Goal: Task Accomplishment & Management: Complete application form

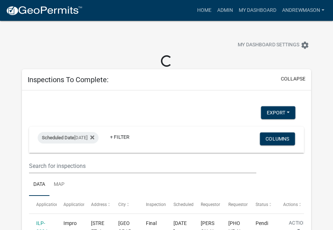
select select "3: 100"
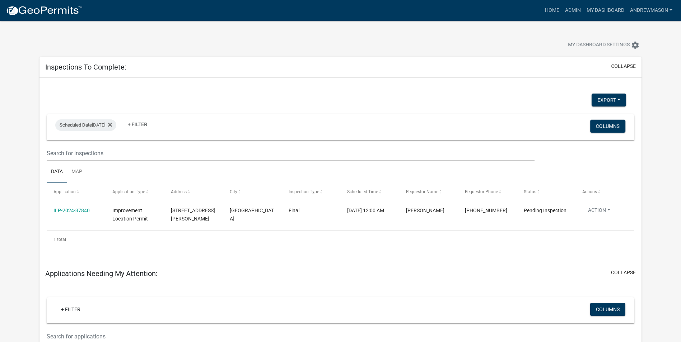
click at [70, 211] on link "ILP-2024-37840" at bounding box center [71, 211] width 36 height 6
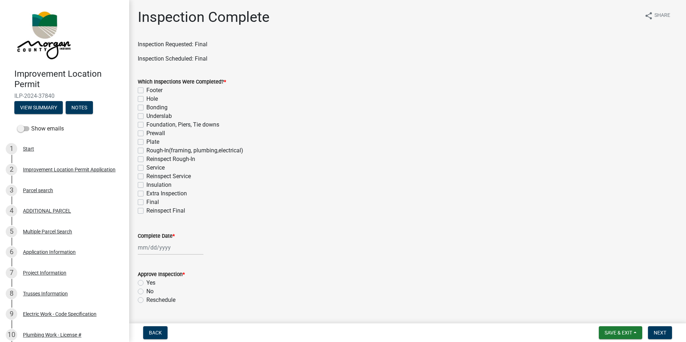
click at [146, 201] on label "Final" at bounding box center [152, 202] width 13 height 9
click at [146, 201] on input "Final" at bounding box center [148, 200] width 5 height 5
checkbox input "true"
checkbox input "false"
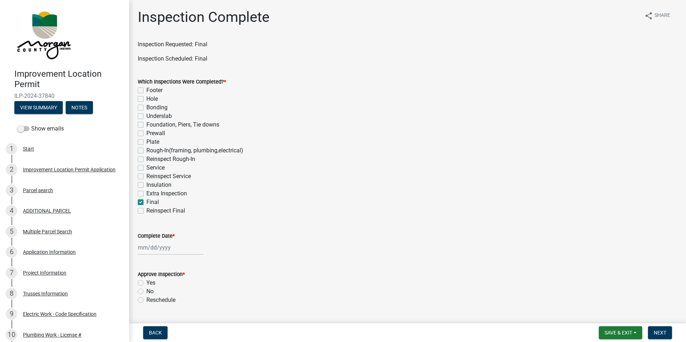
checkbox input "false"
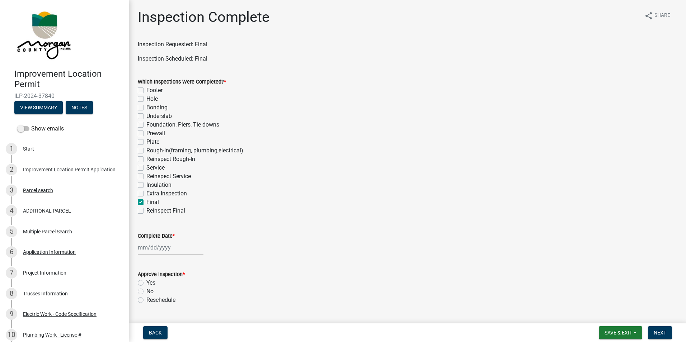
checkbox input "false"
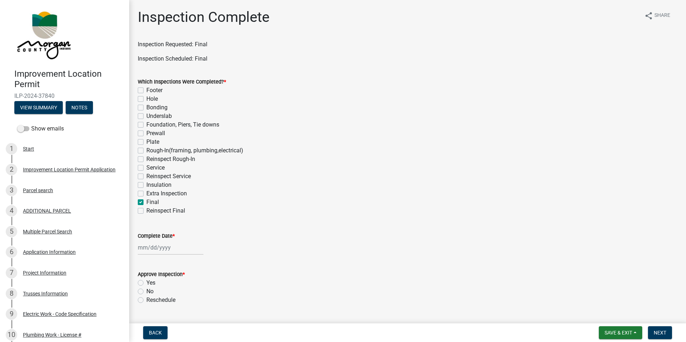
checkbox input "false"
checkbox input "true"
checkbox input "false"
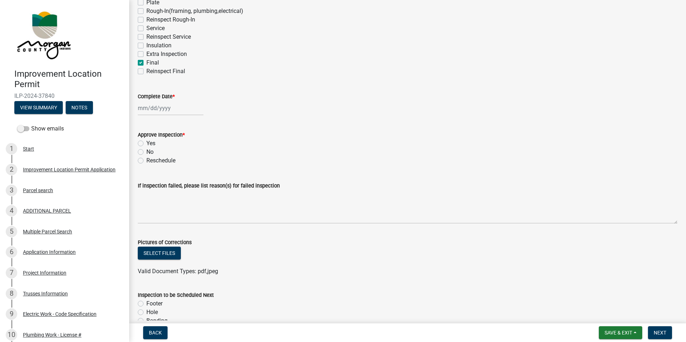
scroll to position [143, 0]
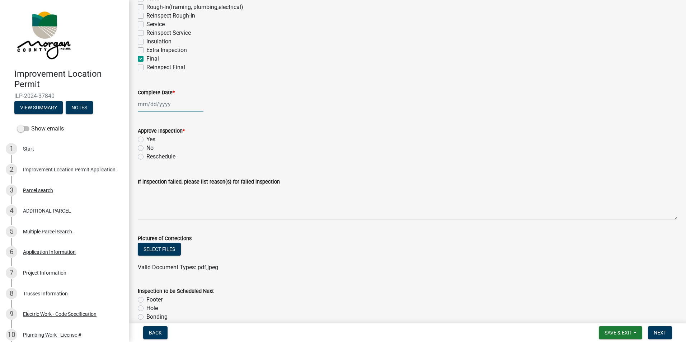
click at [166, 106] on div at bounding box center [171, 104] width 66 height 15
select select "9"
select select "2025"
click at [156, 151] on div "9" at bounding box center [156, 153] width 11 height 11
type input "09/09/2025"
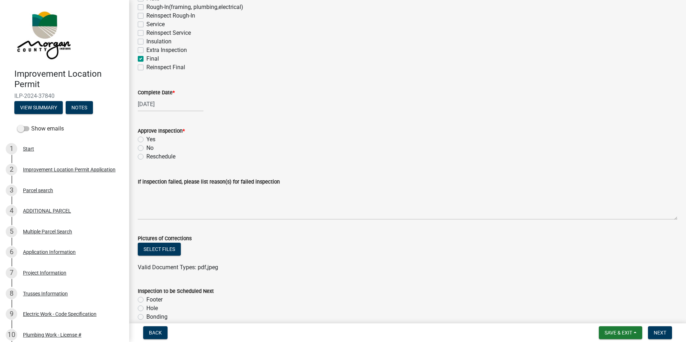
click at [146, 139] on label "Yes" at bounding box center [150, 139] width 9 height 9
click at [146, 139] on input "Yes" at bounding box center [148, 137] width 5 height 5
radio input "true"
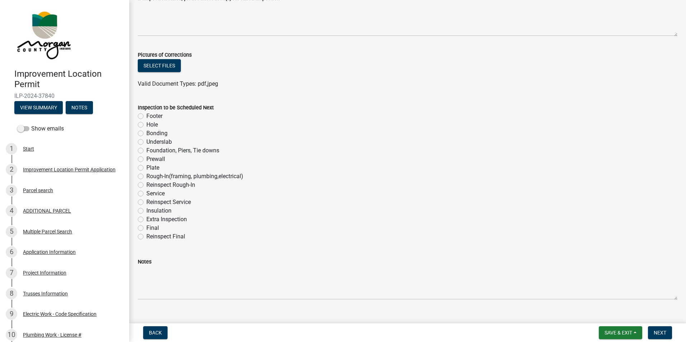
scroll to position [340, 0]
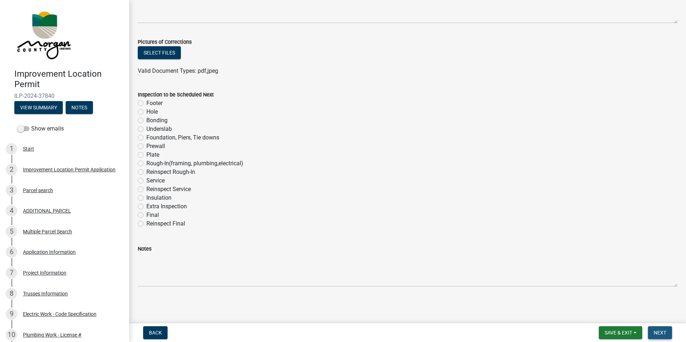
click at [333, 230] on span "Next" at bounding box center [660, 333] width 13 height 6
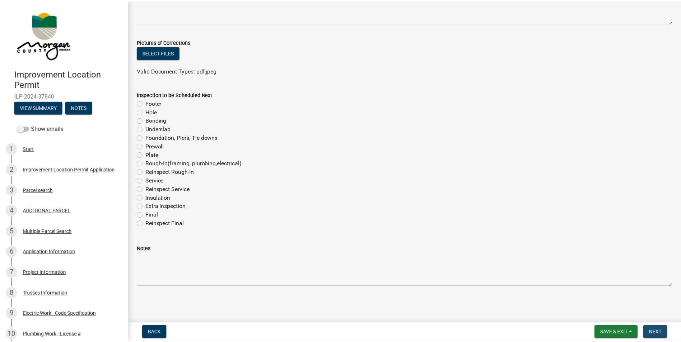
scroll to position [0, 0]
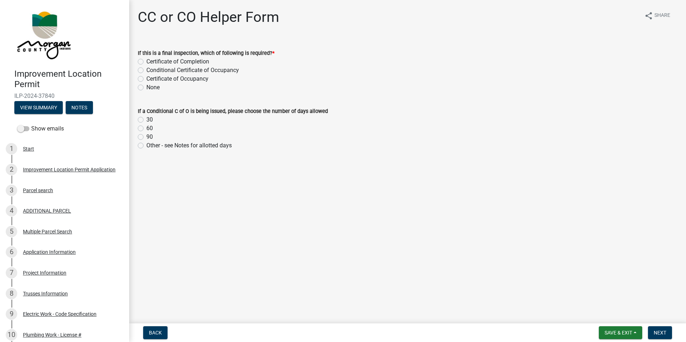
click at [146, 77] on label "Certificate of Occupancy" at bounding box center [177, 79] width 62 height 9
click at [146, 77] on input "Certificate of Occupancy" at bounding box center [148, 77] width 5 height 5
radio input "true"
click at [333, 230] on span "Next" at bounding box center [660, 333] width 13 height 6
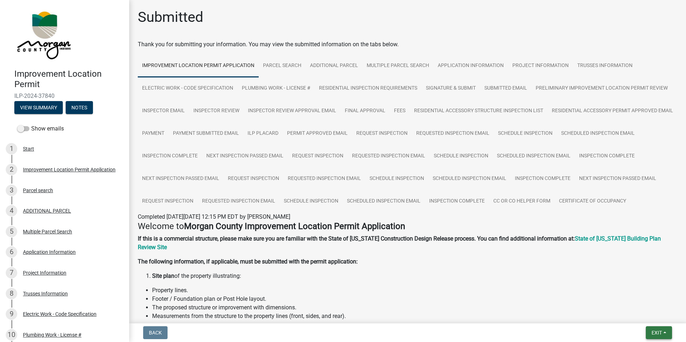
click at [333, 230] on span "Exit" at bounding box center [656, 333] width 10 height 6
click at [333, 230] on button "Save & Exit" at bounding box center [643, 314] width 57 height 17
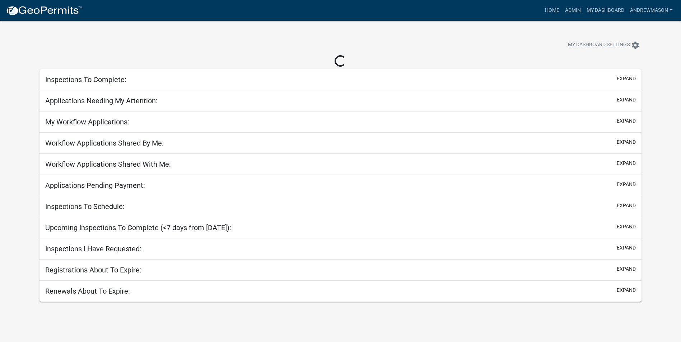
select select "3: 100"
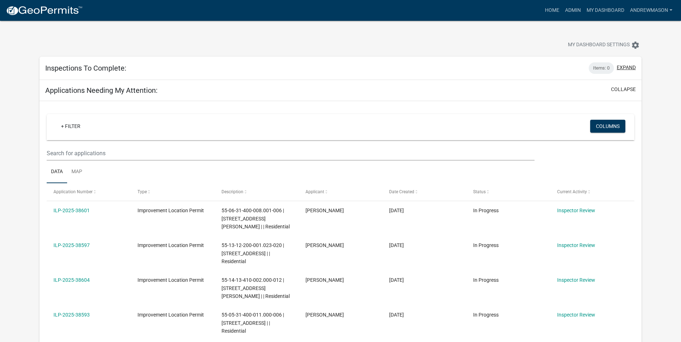
click at [333, 67] on button "expand" at bounding box center [625, 68] width 19 height 8
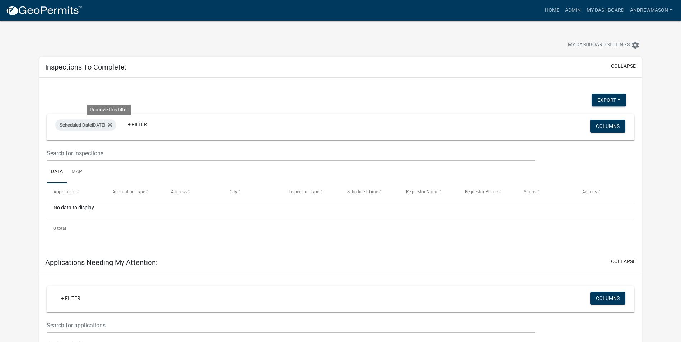
click at [110, 125] on icon at bounding box center [110, 125] width 4 height 4
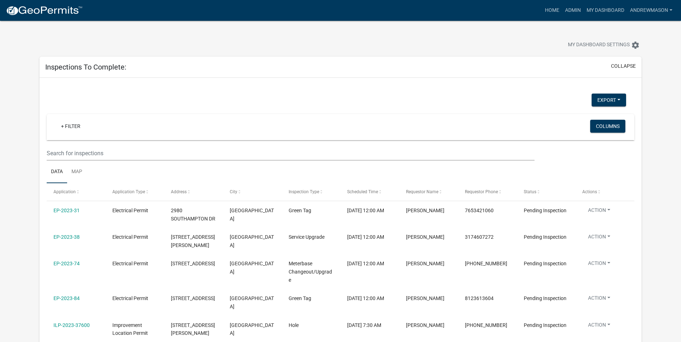
click at [75, 126] on link "+ Filter" at bounding box center [70, 126] width 31 height 13
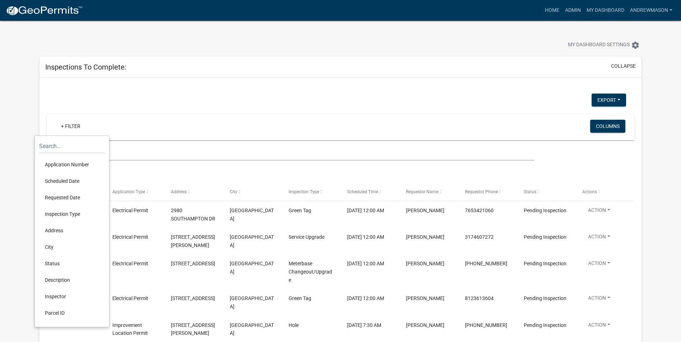
click at [62, 183] on li "Scheduled Date" at bounding box center [72, 181] width 66 height 17
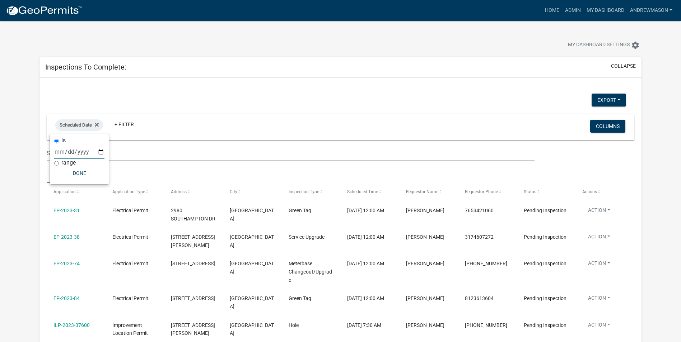
click at [104, 151] on input "date" at bounding box center [79, 152] width 50 height 15
type input "2025-09-10"
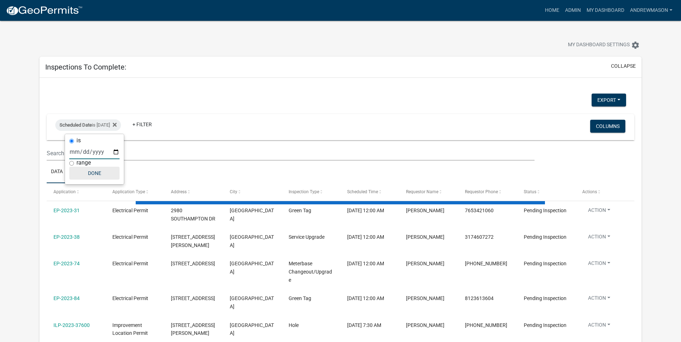
click at [92, 175] on button "Done" at bounding box center [94, 173] width 50 height 13
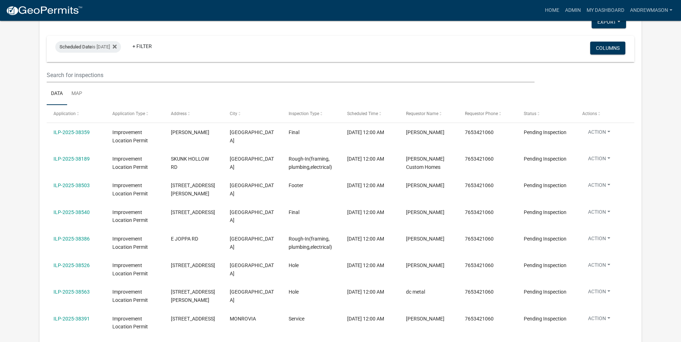
scroll to position [72, 0]
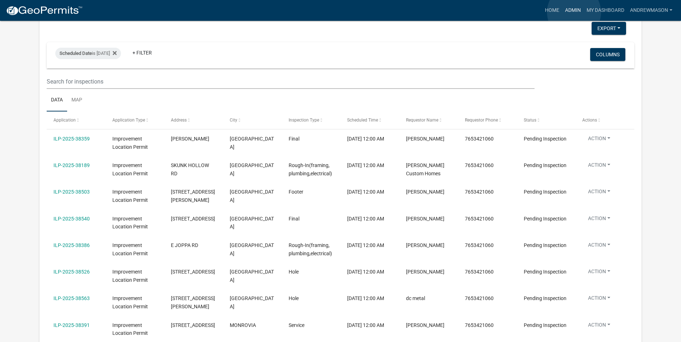
click at [333, 12] on link "Admin" at bounding box center [573, 11] width 22 height 14
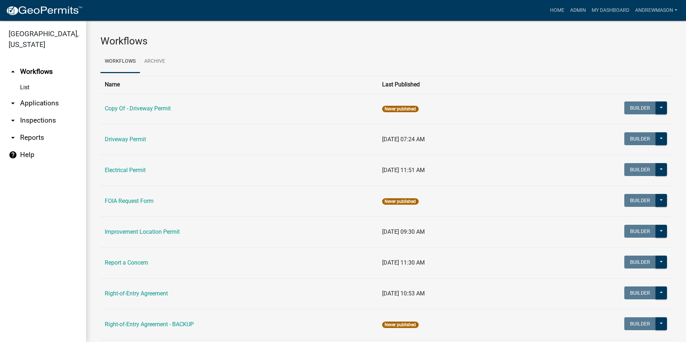
click at [50, 100] on link "arrow_drop_down Applications" at bounding box center [43, 103] width 86 height 17
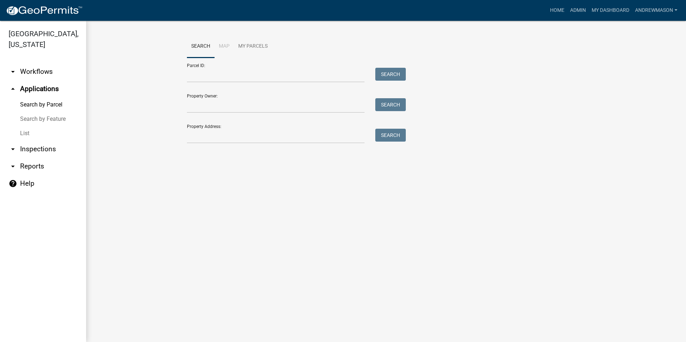
click at [25, 132] on link "List" at bounding box center [43, 133] width 86 height 14
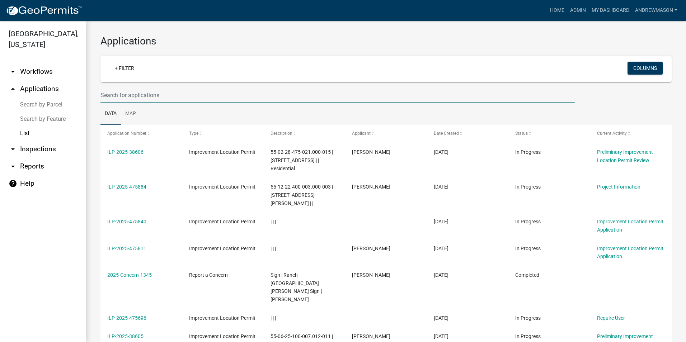
click at [116, 95] on input "text" at bounding box center [337, 95] width 474 height 15
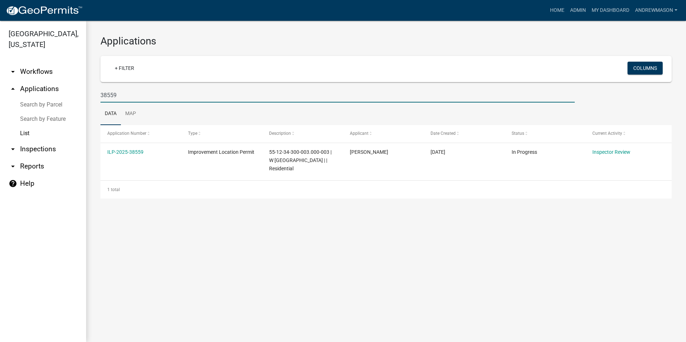
type input "38559"
click at [133, 152] on link "ILP-2025-38559" at bounding box center [125, 152] width 36 height 6
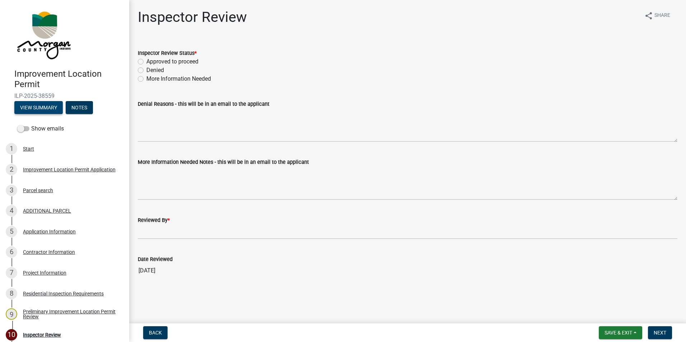
click at [54, 111] on button "View Summary" at bounding box center [38, 107] width 48 height 13
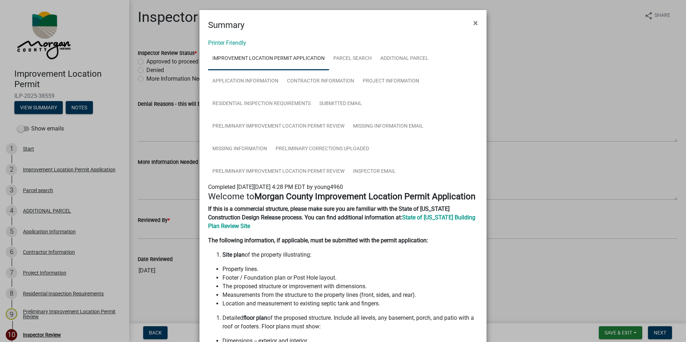
click at [333, 20] on span "×" at bounding box center [475, 23] width 5 height 10
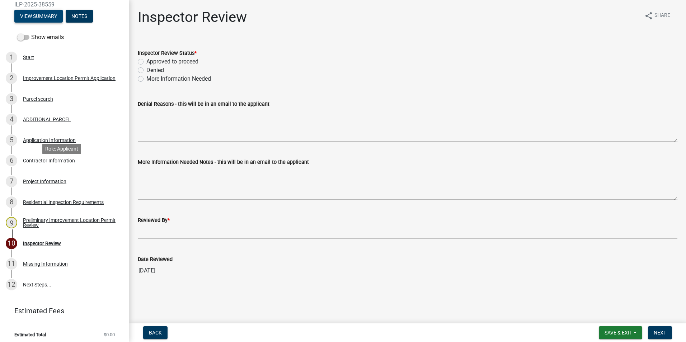
scroll to position [95, 0]
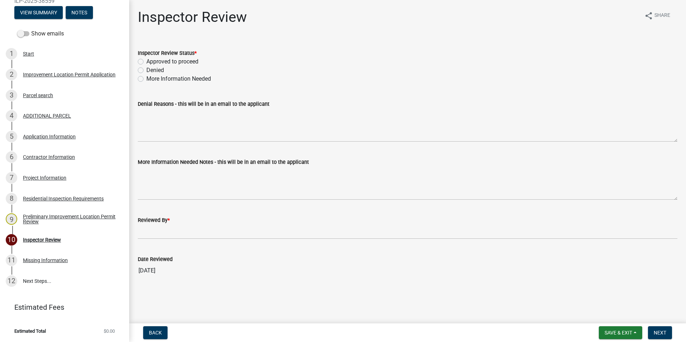
click at [37, 136] on div "Application Information" at bounding box center [49, 136] width 53 height 5
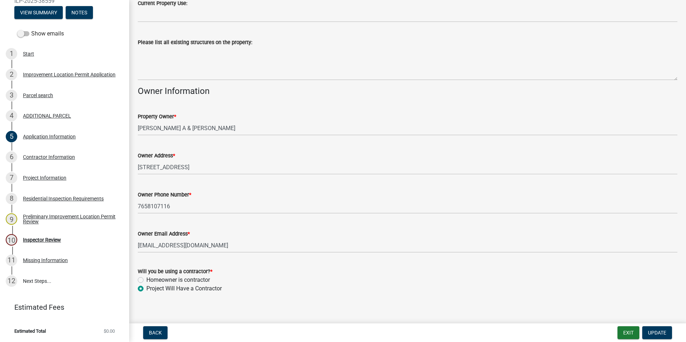
scroll to position [270, 0]
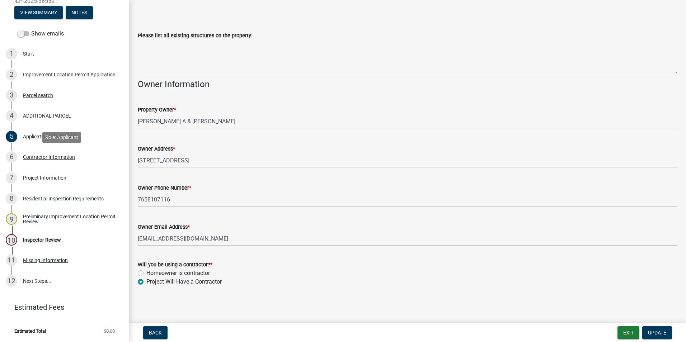
click at [36, 156] on div "Contractor Information" at bounding box center [49, 157] width 52 height 5
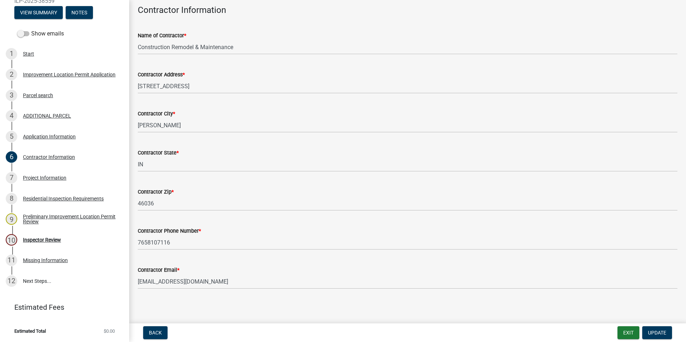
scroll to position [37, 0]
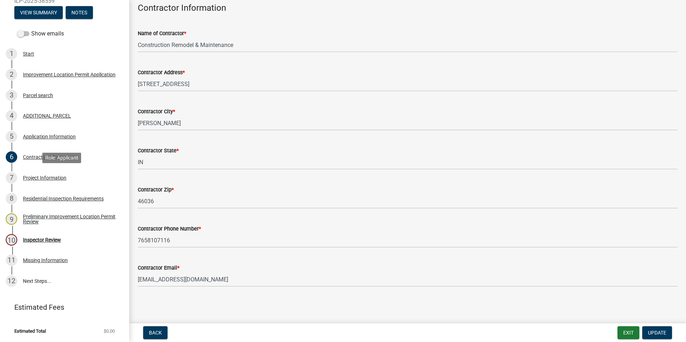
click at [48, 176] on div "Project Information" at bounding box center [44, 177] width 43 height 5
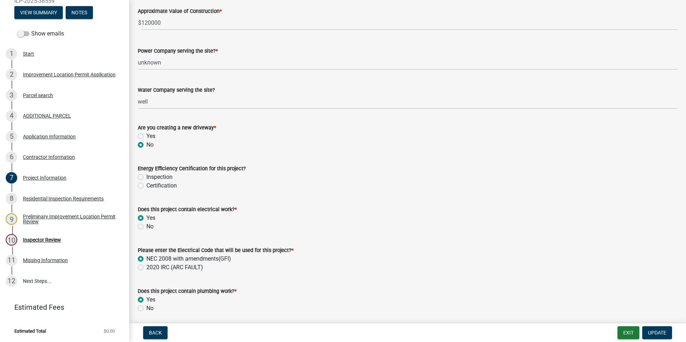
scroll to position [789, 0]
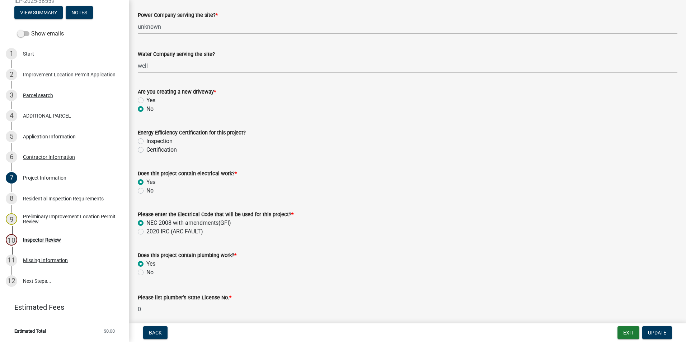
click at [146, 142] on label "Inspection" at bounding box center [159, 141] width 26 height 9
click at [146, 142] on input "Inspection" at bounding box center [148, 139] width 5 height 5
radio input "true"
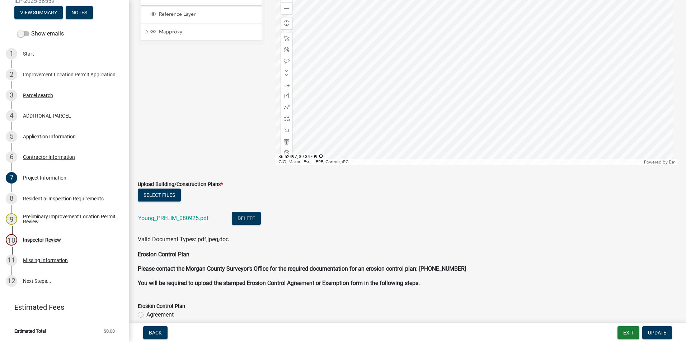
scroll to position [1471, 0]
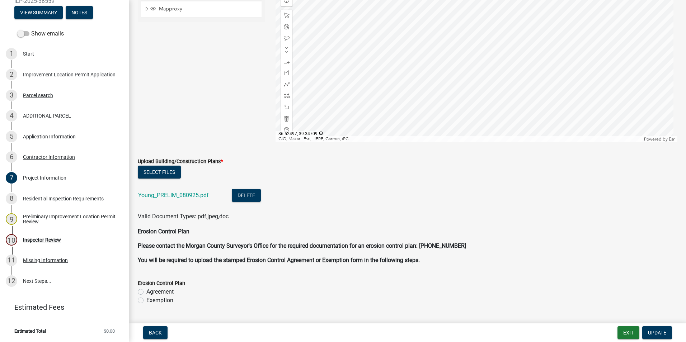
click at [165, 193] on link "Young_PRELIM_080925.pdf" at bounding box center [173, 195] width 71 height 7
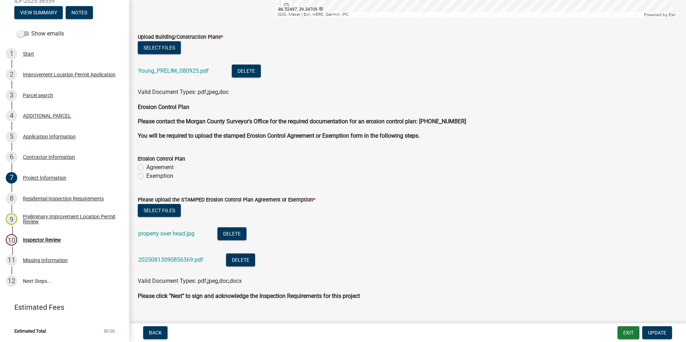
scroll to position [1609, 0]
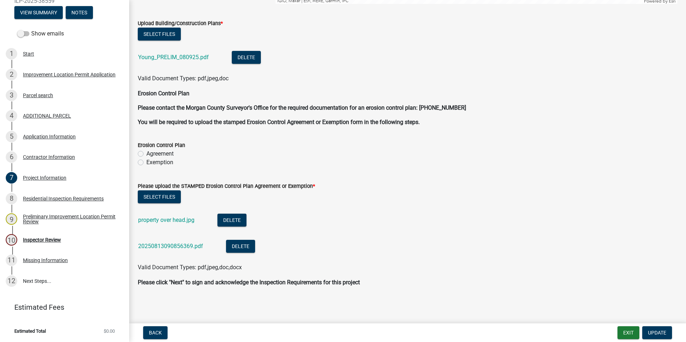
click at [171, 220] on link "property over head.jpg" at bounding box center [166, 220] width 56 height 7
click at [183, 230] on link "20250813090856369.pdf" at bounding box center [170, 246] width 65 height 7
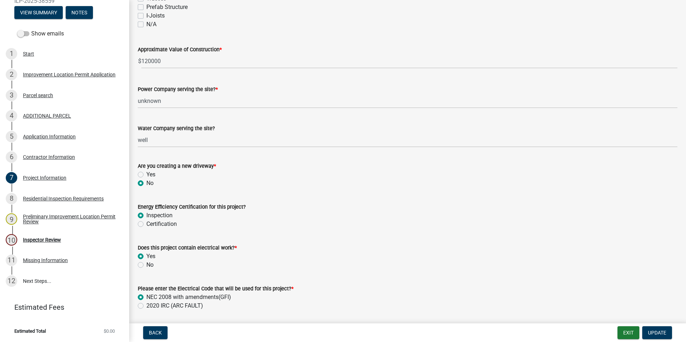
scroll to position [712, 0]
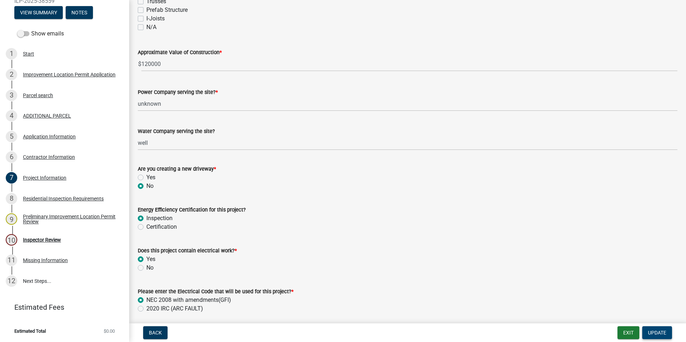
click at [333, 230] on span "Update" at bounding box center [657, 333] width 18 height 6
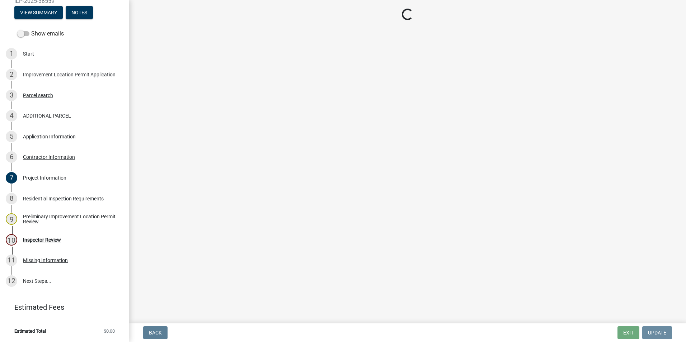
scroll to position [0, 0]
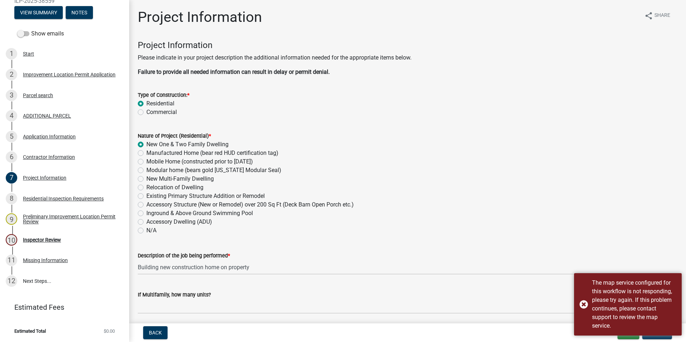
click at [333, 230] on div "The map service configured for this workflow is not responding, please try agai…" at bounding box center [628, 304] width 108 height 62
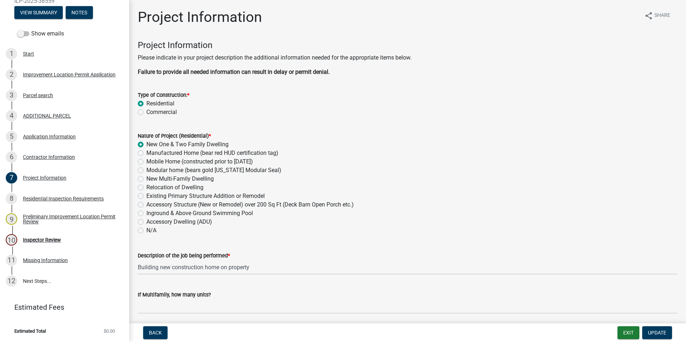
click at [55, 136] on div "Application Information" at bounding box center [49, 136] width 53 height 5
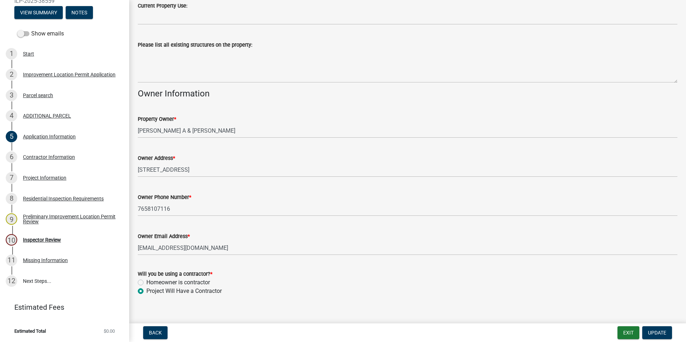
scroll to position [270, 0]
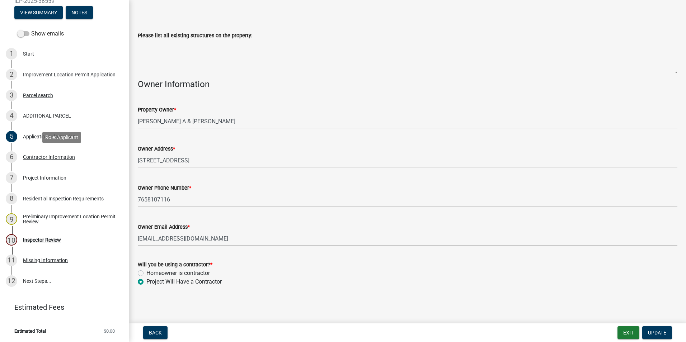
click at [34, 157] on div "Contractor Information" at bounding box center [49, 157] width 52 height 5
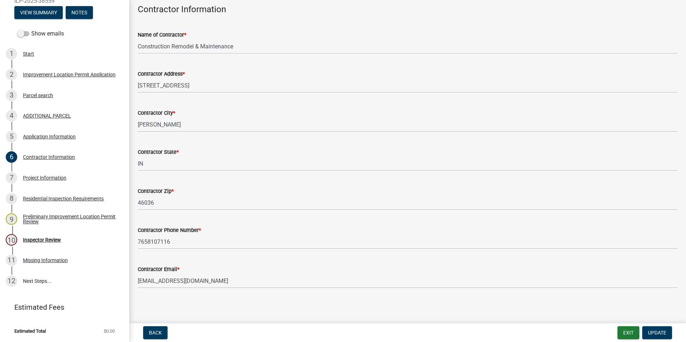
scroll to position [37, 0]
click at [38, 179] on div "Project Information" at bounding box center [44, 177] width 43 height 5
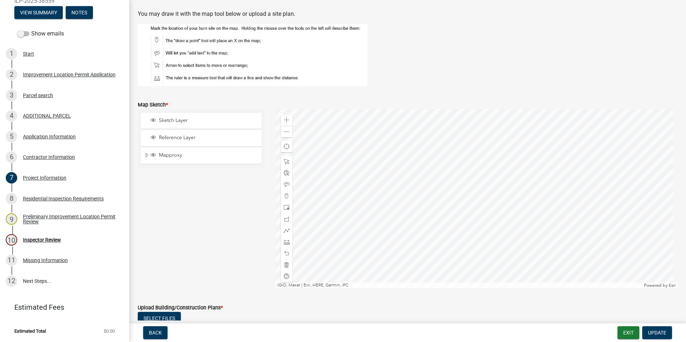
scroll to position [1327, 0]
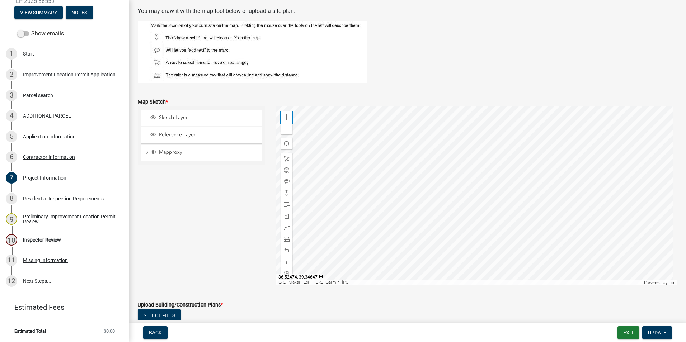
click at [285, 114] on span at bounding box center [287, 117] width 6 height 6
click at [333, 215] on div at bounding box center [477, 195] width 402 height 179
click at [287, 115] on span at bounding box center [287, 117] width 6 height 6
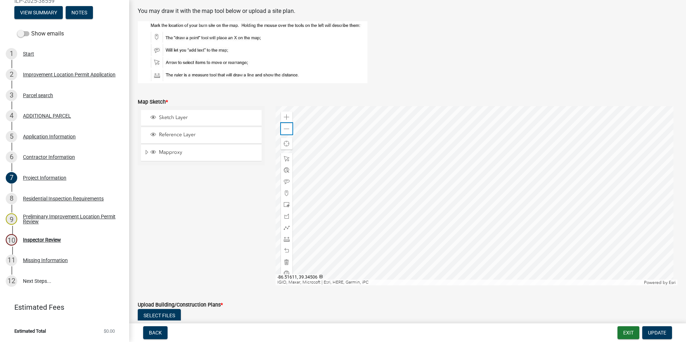
click at [284, 131] on span at bounding box center [287, 129] width 6 height 6
click at [286, 127] on span at bounding box center [287, 129] width 6 height 6
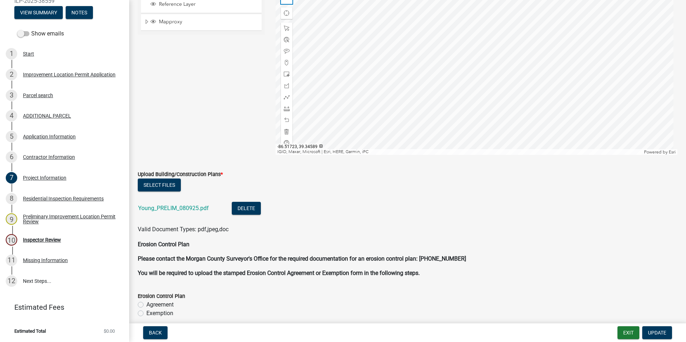
scroll to position [1471, 0]
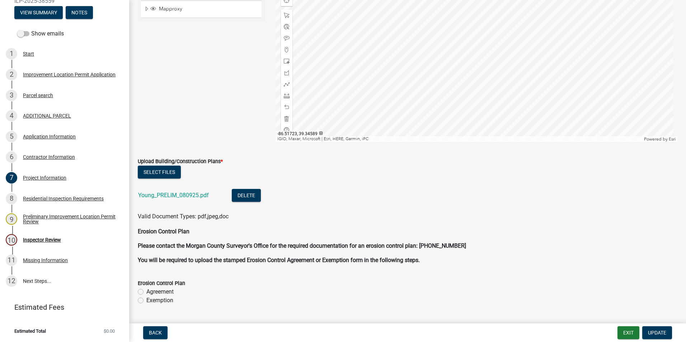
click at [201, 193] on link "Young_PRELIM_080925.pdf" at bounding box center [173, 195] width 71 height 7
click at [52, 230] on div "Inspector Review" at bounding box center [42, 239] width 38 height 5
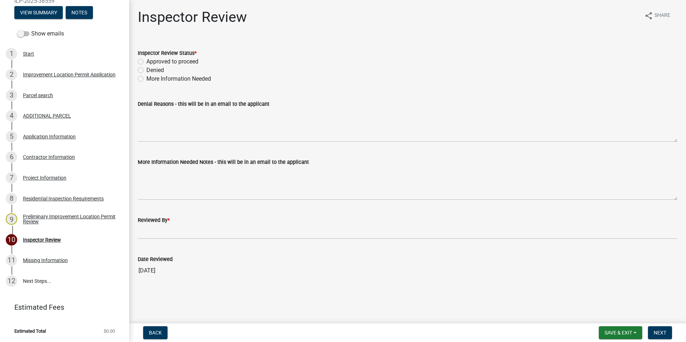
click at [146, 78] on label "More Information Needed" at bounding box center [178, 79] width 65 height 9
click at [146, 78] on input "More Information Needed" at bounding box center [148, 77] width 5 height 5
radio input "true"
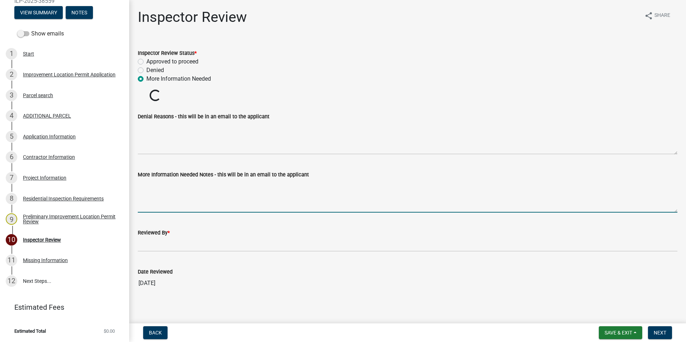
click at [173, 189] on textarea "More Information Needed Notes - this will be in an email to the applicant" at bounding box center [408, 196] width 540 height 34
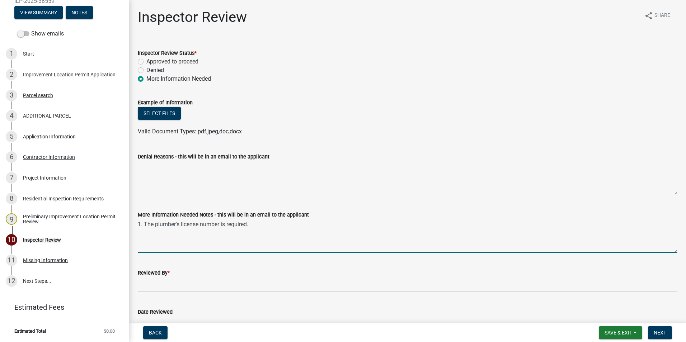
type textarea "1. The plumber's license number is required."
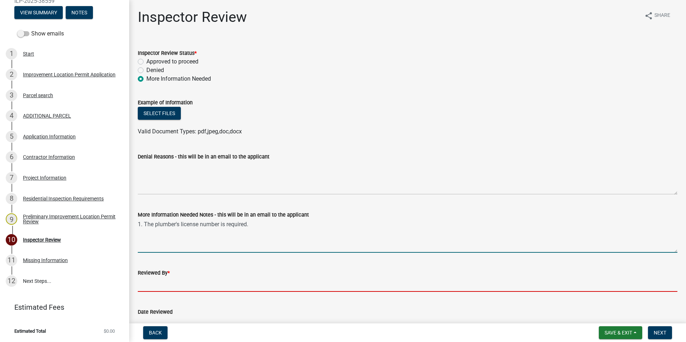
click at [333, 230] on input "Reviewed By *" at bounding box center [408, 284] width 540 height 15
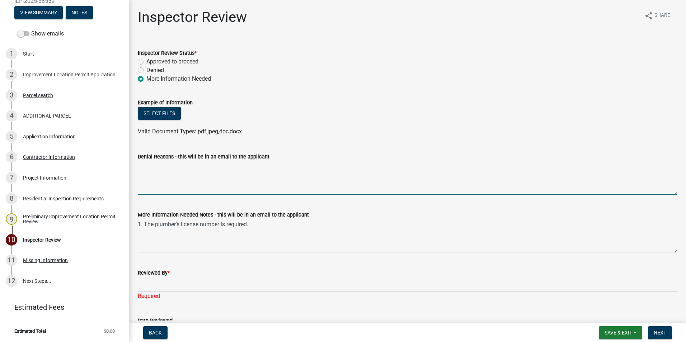
click at [304, 168] on textarea "Denial Reasons - this will be in an email to the applicant" at bounding box center [408, 178] width 540 height 34
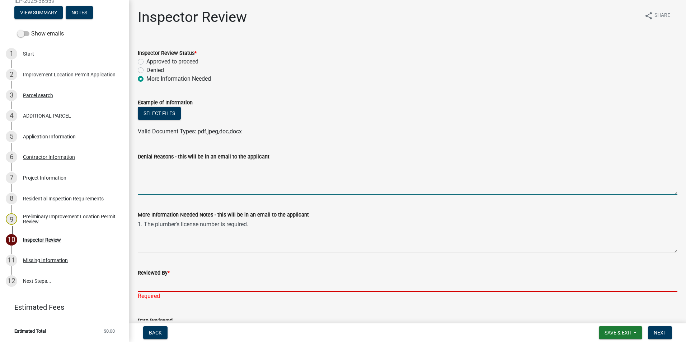
click at [142, 230] on input "Reviewed By *" at bounding box center [408, 284] width 540 height 15
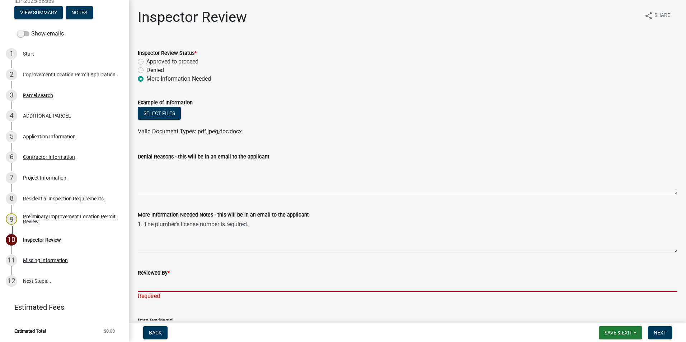
type input "AFM"
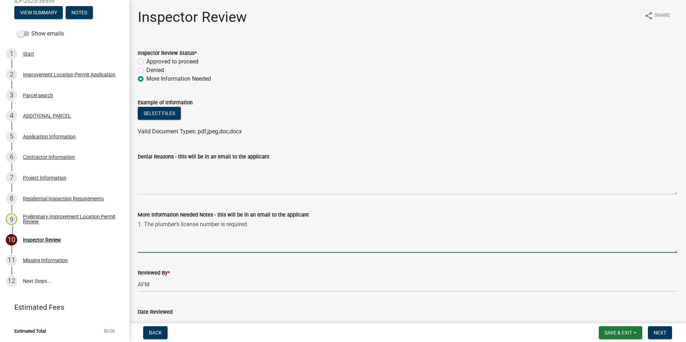
click at [273, 227] on textarea "1. The plumber's license number is required." at bounding box center [408, 236] width 540 height 34
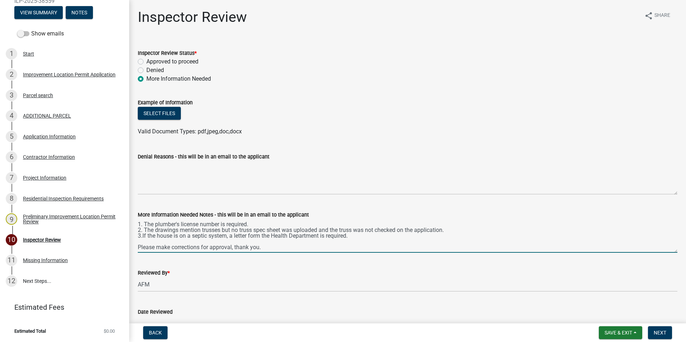
type textarea "1. The plumber's license number is required. 2. The drawings mention trusses bu…"
click at [333, 230] on span "Next" at bounding box center [660, 333] width 13 height 6
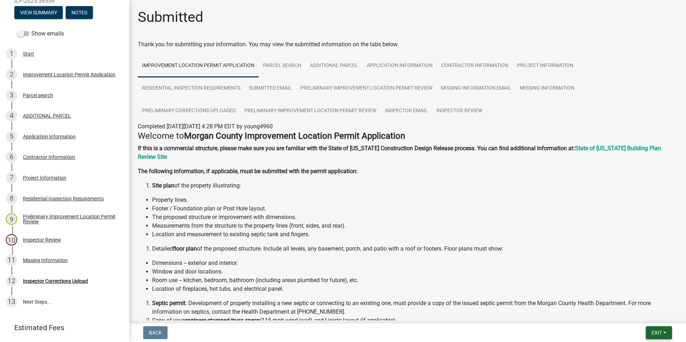
click at [333, 230] on span "Exit" at bounding box center [656, 333] width 10 height 6
click at [333, 230] on button "Save & Exit" at bounding box center [643, 314] width 57 height 17
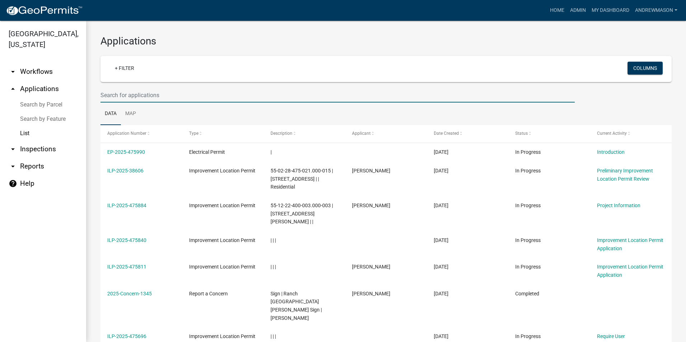
click at [133, 95] on input "text" at bounding box center [337, 95] width 474 height 15
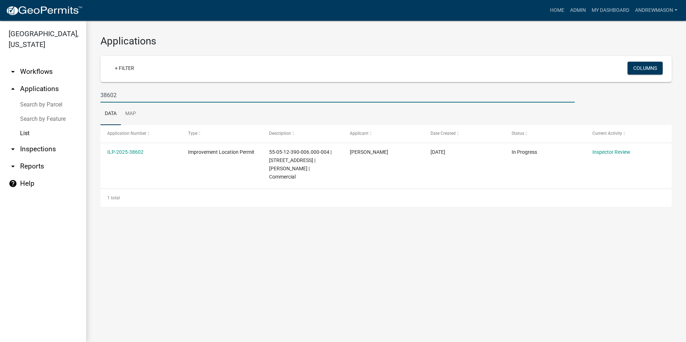
type input "38602"
click at [129, 152] on link "ILP-2025-38602" at bounding box center [125, 152] width 36 height 6
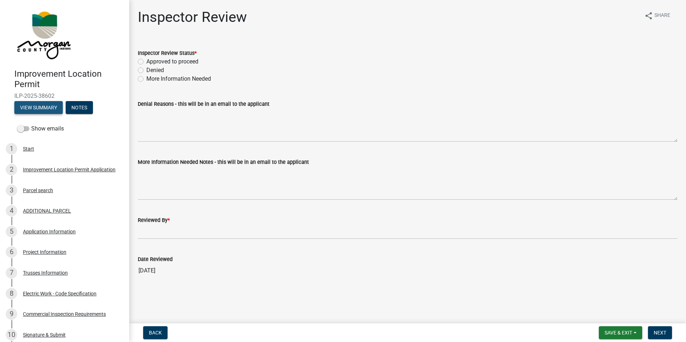
click at [41, 105] on button "View Summary" at bounding box center [38, 107] width 48 height 13
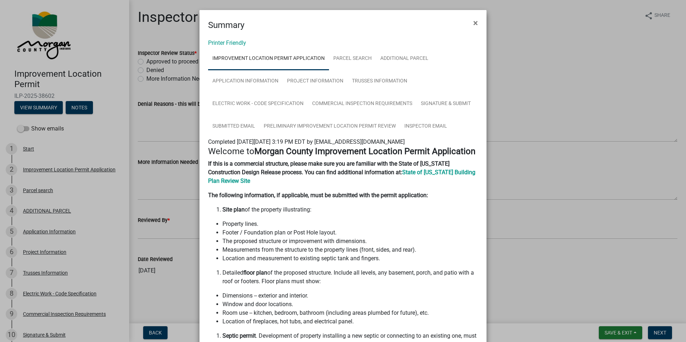
click at [333, 23] on span "×" at bounding box center [475, 23] width 5 height 10
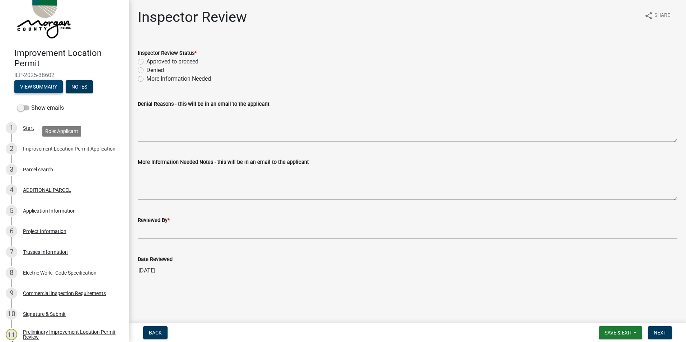
scroll to position [72, 0]
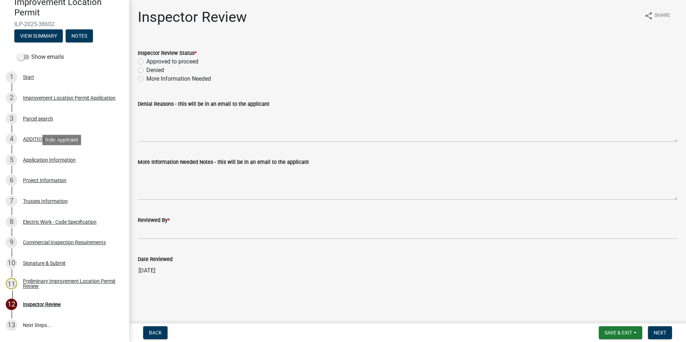
click at [43, 159] on div "Application Information" at bounding box center [49, 159] width 53 height 5
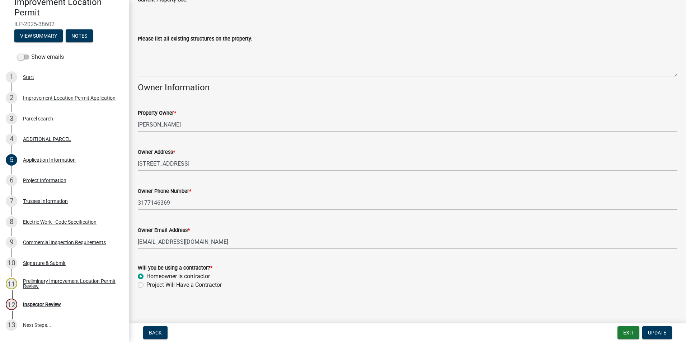
scroll to position [256, 0]
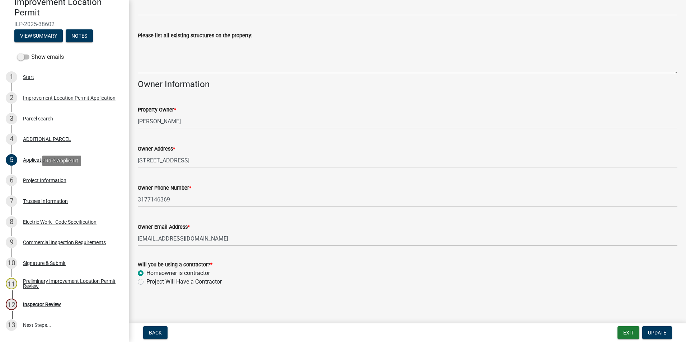
click at [47, 181] on div "Project Information" at bounding box center [44, 180] width 43 height 5
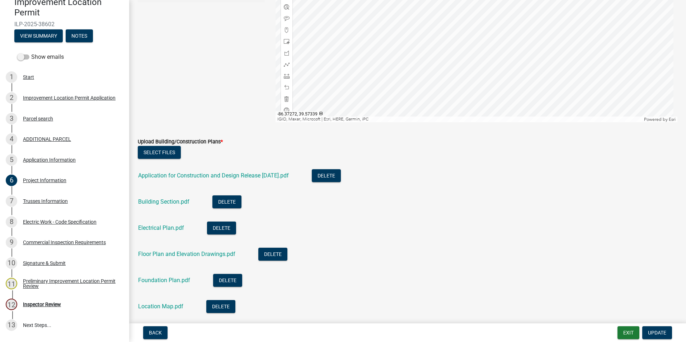
scroll to position [1543, 0]
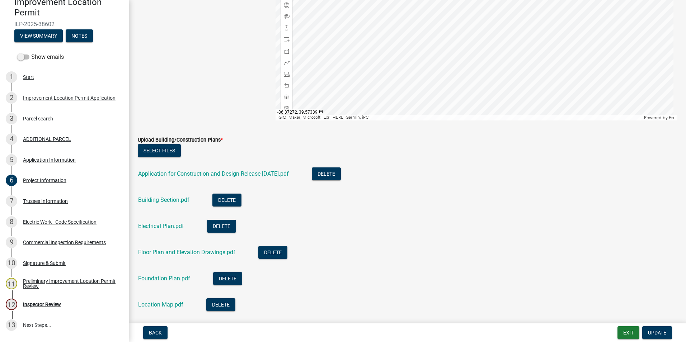
click at [177, 201] on link "Building Section.pdf" at bounding box center [163, 200] width 51 height 7
click at [172, 227] on link "Electrical Plan.pdf" at bounding box center [161, 226] width 46 height 7
click at [161, 230] on link "Floor Plan and Elevation Drawings.pdf" at bounding box center [186, 252] width 97 height 7
click at [174, 230] on link "Foundation Plan.pdf" at bounding box center [164, 278] width 52 height 7
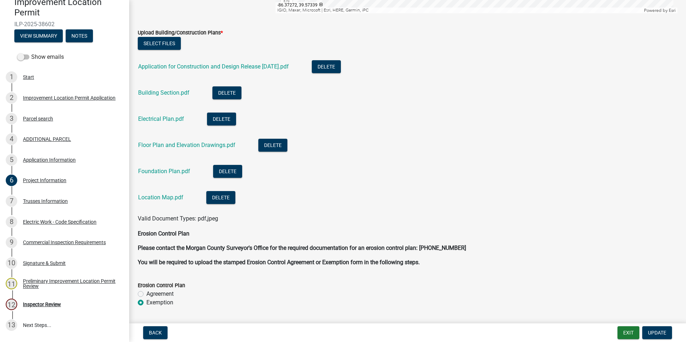
scroll to position [1650, 0]
click at [157, 198] on link "Location Map.pdf" at bounding box center [160, 197] width 45 height 7
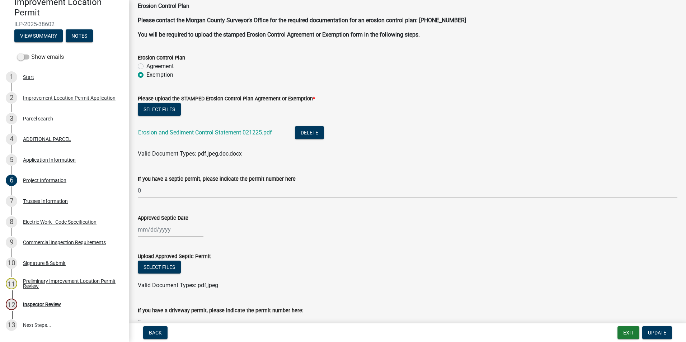
scroll to position [1901, 0]
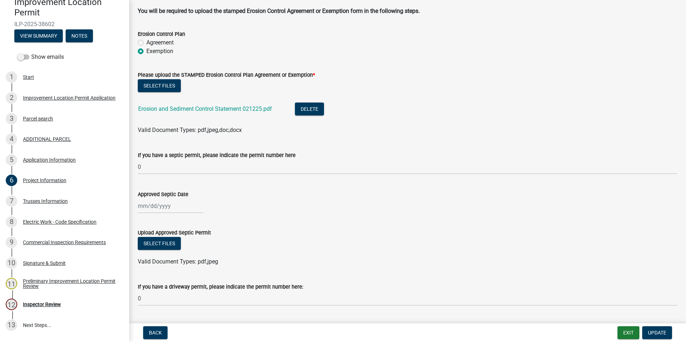
click at [204, 108] on link "Erosion and Sediment Control Statement 021225.pdf" at bounding box center [205, 108] width 134 height 7
click at [333, 230] on span "Update" at bounding box center [657, 333] width 18 height 6
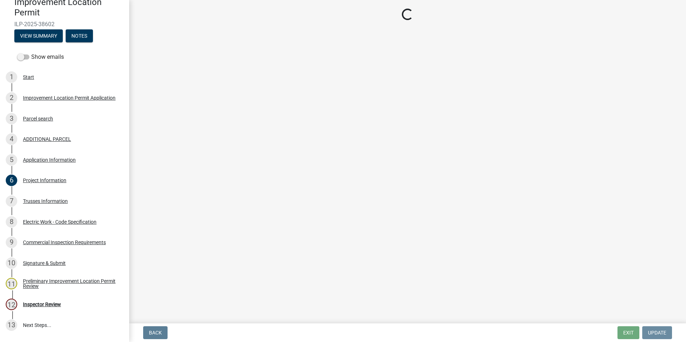
scroll to position [0, 0]
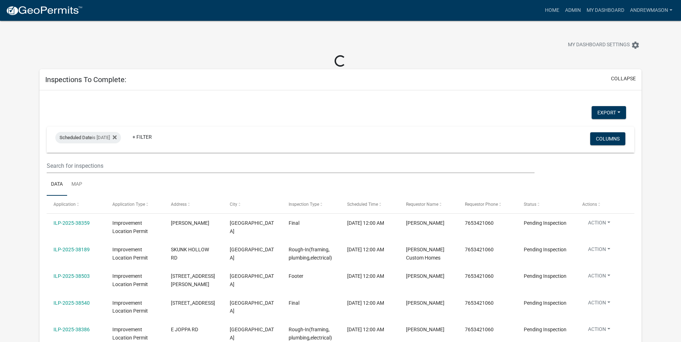
select select "3: 100"
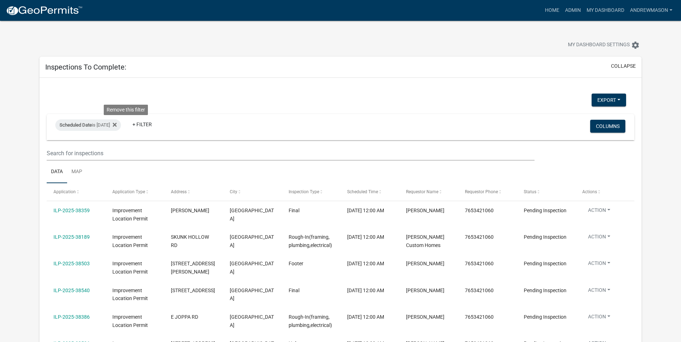
click at [117, 125] on icon at bounding box center [115, 125] width 4 height 4
